Goal: Transaction & Acquisition: Book appointment/travel/reservation

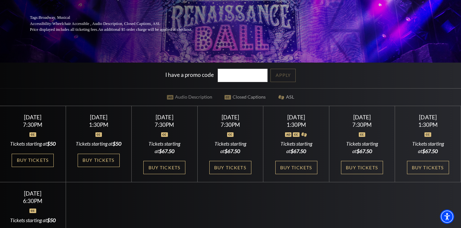
scroll to position [117, 0]
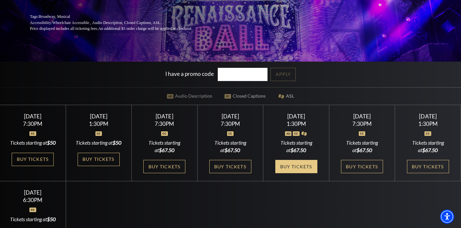
click at [284, 173] on link "Buy Tickets" at bounding box center [296, 166] width 42 height 13
click at [295, 172] on link "Buy Tickets" at bounding box center [296, 166] width 42 height 13
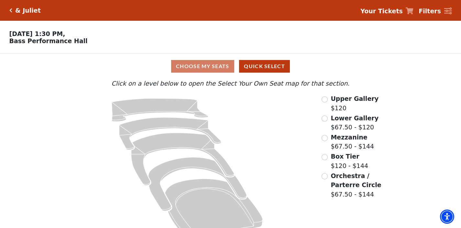
scroll to position [15, 0]
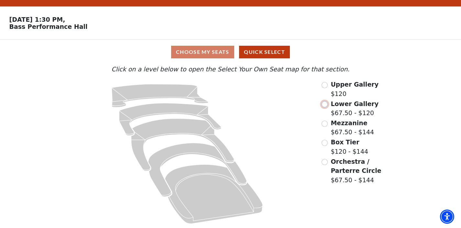
click at [324, 104] on input "Lower Gallery$67.50 - $120\a" at bounding box center [325, 104] width 6 height 6
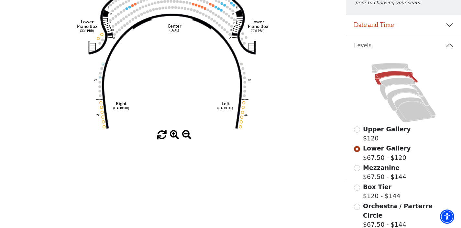
scroll to position [0, 0]
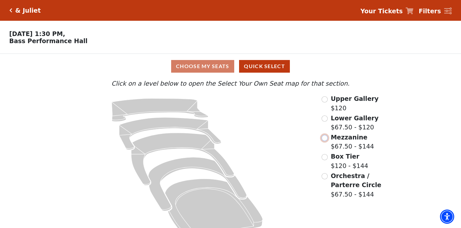
click at [325, 139] on input "Mezzanine$67.50 - $144\a" at bounding box center [325, 138] width 6 height 6
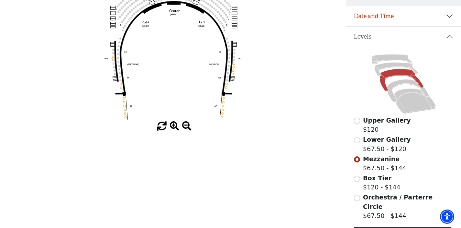
scroll to position [111, 0]
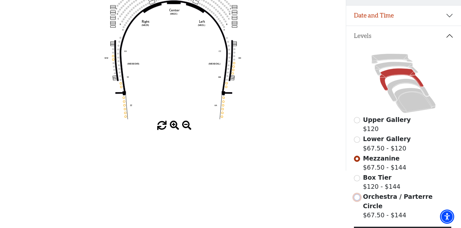
click at [357, 198] on input "Orchestra / Parterre Circle$67.50 - $144\a" at bounding box center [357, 197] width 6 height 6
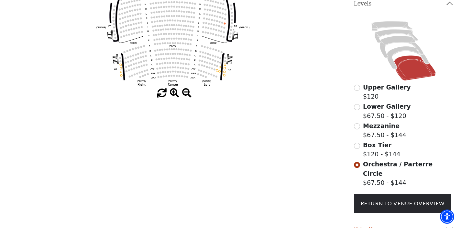
scroll to position [166, 0]
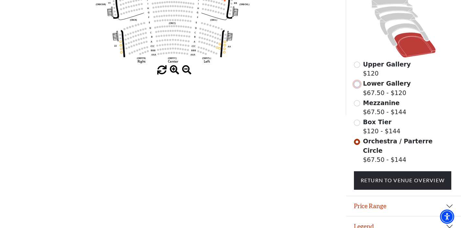
click at [358, 87] on input "Lower Gallery$67.50 - $120\a" at bounding box center [357, 84] width 6 height 6
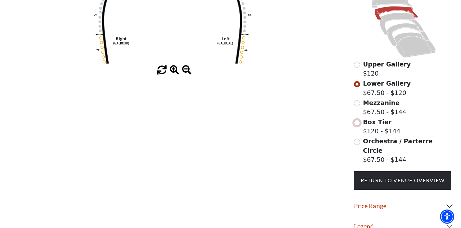
click at [357, 125] on input "Box Tier$120 - $144\a" at bounding box center [357, 122] width 6 height 6
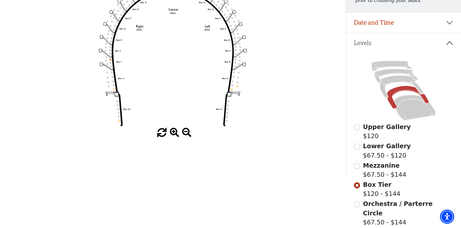
scroll to position [0, 0]
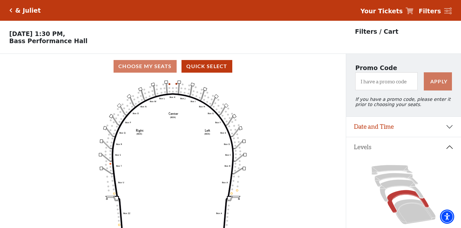
click at [13, 11] on div "& Juliet" at bounding box center [26, 10] width 28 height 7
click at [9, 10] on icon "Click here to go back to filters" at bounding box center [10, 10] width 3 height 5
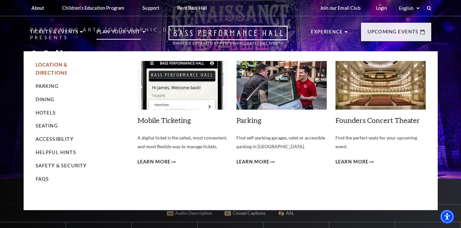
click at [47, 72] on link "Location & Directions" at bounding box center [52, 69] width 32 height 14
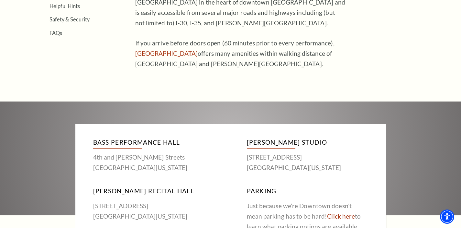
scroll to position [254, 0]
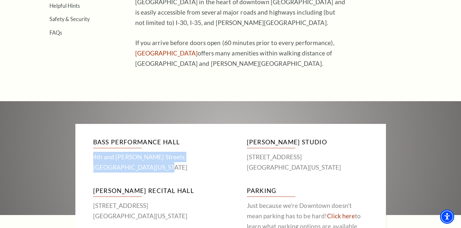
drag, startPoint x: 171, startPoint y: 168, endPoint x: 92, endPoint y: 159, distance: 79.9
click at [92, 159] on div "Bass Performance Hall [GEOGRAPHIC_DATA][PERSON_NAME][US_STATE] [PERSON_NAME] St…" at bounding box center [231, 187] width 298 height 114
copy p "4th and [PERSON_NAME][GEOGRAPHIC_DATA][US_STATE]"
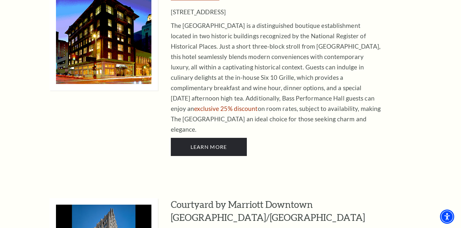
scroll to position [786, 0]
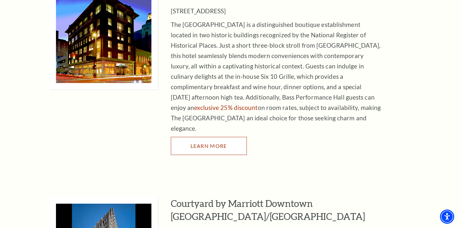
click at [200, 137] on link "LEARN MORE" at bounding box center [209, 146] width 76 height 18
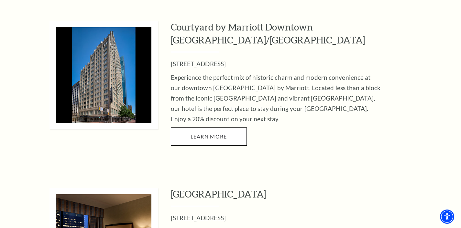
scroll to position [963, 0]
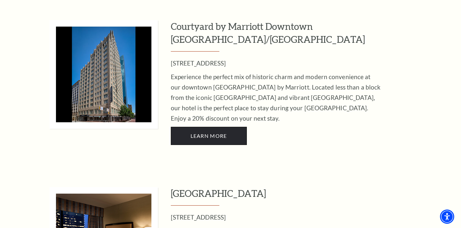
click at [209, 132] on span "LEARN MORE" at bounding box center [209, 135] width 37 height 6
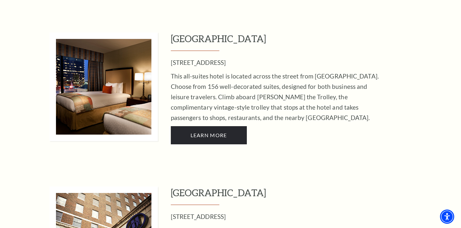
scroll to position [1116, 0]
